Goal: Find specific page/section: Find specific page/section

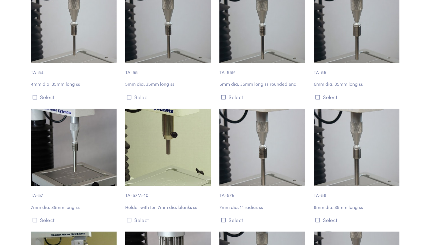
scroll to position [1628, 0]
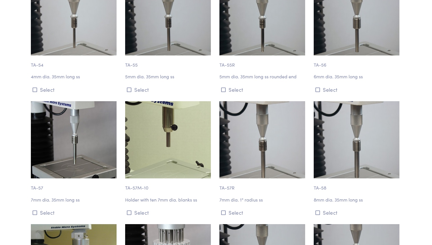
click at [253, 150] on img at bounding box center [262, 139] width 86 height 77
click at [261, 138] on img at bounding box center [262, 139] width 86 height 77
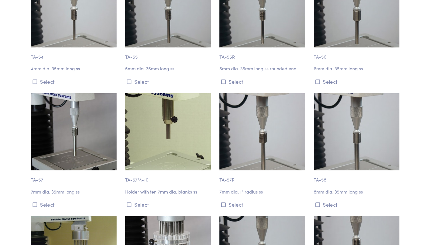
click at [261, 134] on img at bounding box center [262, 131] width 86 height 77
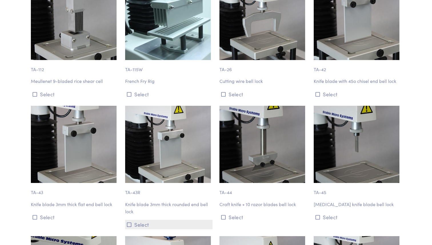
scroll to position [2163, 0]
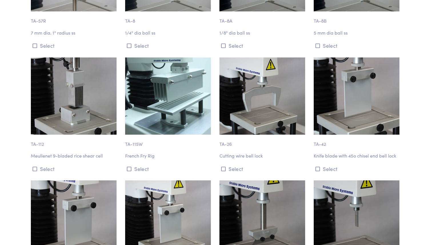
click at [212, 149] on div "TA-115W French Fry Rig Select" at bounding box center [169, 115] width 94 height 116
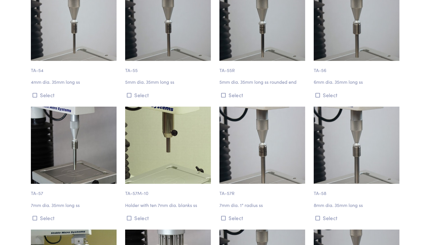
scroll to position [1646, 0]
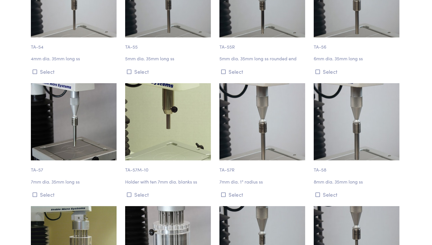
click at [259, 146] on img at bounding box center [262, 121] width 86 height 77
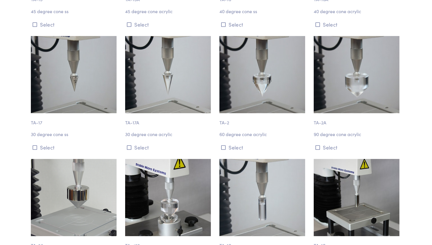
scroll to position [1201, 0]
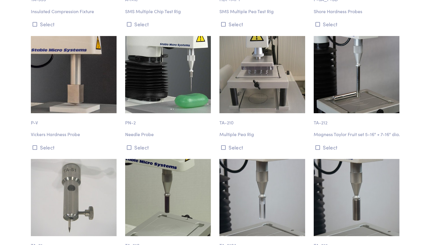
click at [307, 86] on div "TA-210 Multiple Pea Rig Select" at bounding box center [263, 94] width 94 height 116
click at [333, 86] on img at bounding box center [357, 74] width 86 height 77
